Goal: Information Seeking & Learning: Learn about a topic

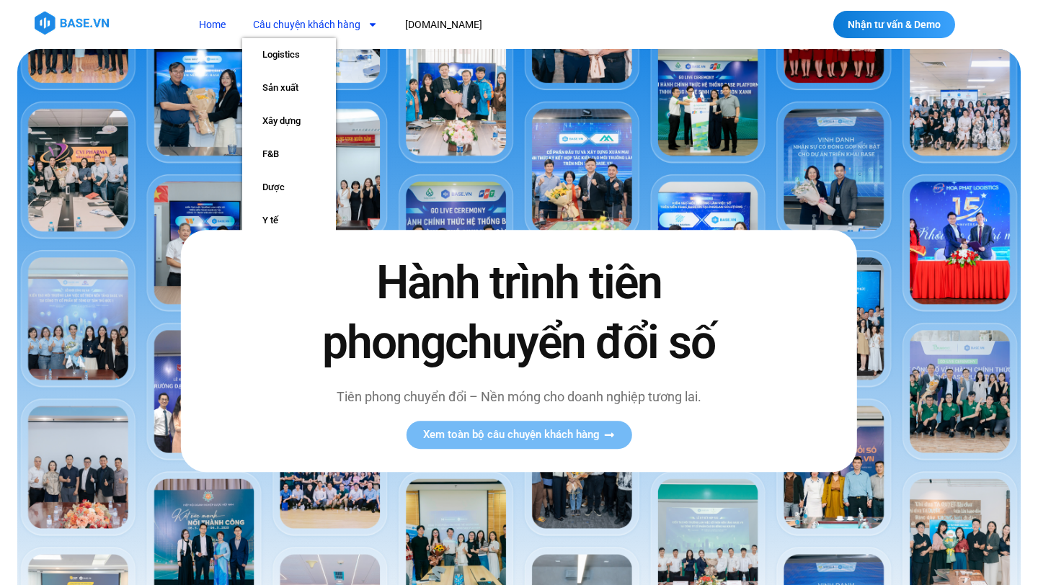
click at [335, 29] on link "Câu chuyện khách hàng" at bounding box center [315, 25] width 146 height 27
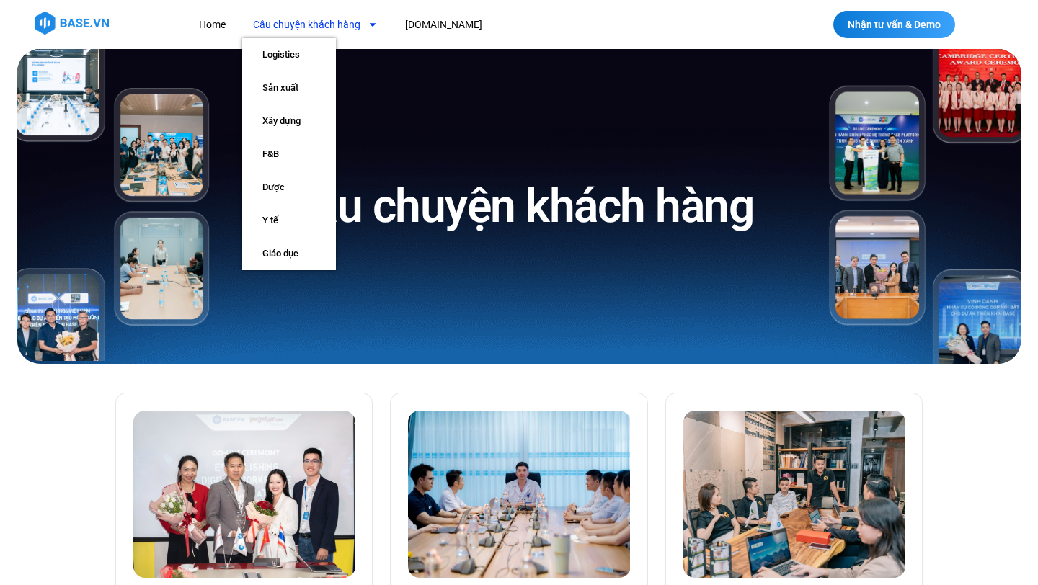
click at [357, 25] on link "Câu chuyện khách hàng" at bounding box center [315, 25] width 146 height 27
click at [269, 214] on link "Y tế" at bounding box center [289, 220] width 94 height 33
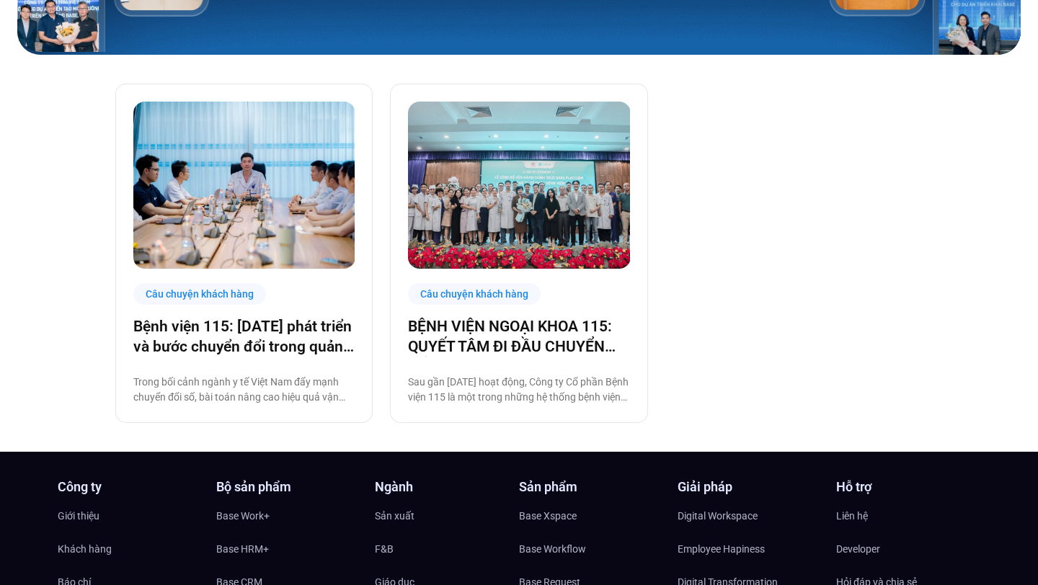
scroll to position [311, 0]
